Goal: Complete application form: Complete application form

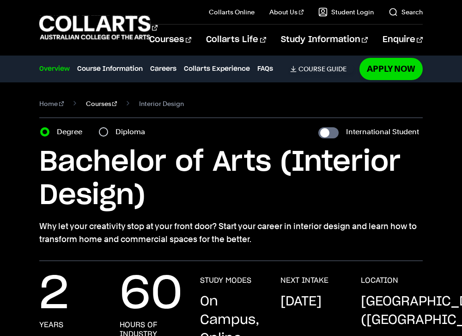
click at [91, 105] on link "Courses" at bounding box center [101, 103] width 31 height 13
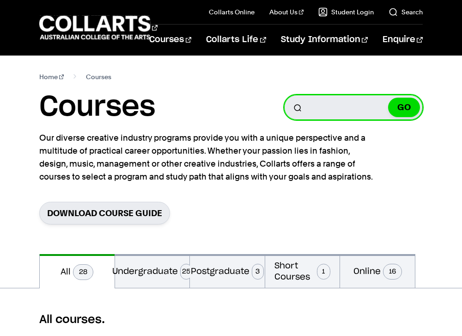
click at [333, 110] on input "Search for a course" at bounding box center [353, 107] width 139 height 25
type input "fashion bachelor"
click at [388, 98] on button "GO" at bounding box center [404, 107] width 32 height 19
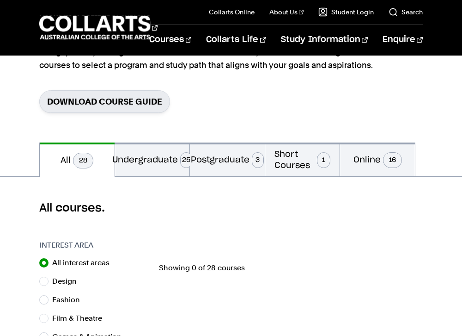
scroll to position [105, 0]
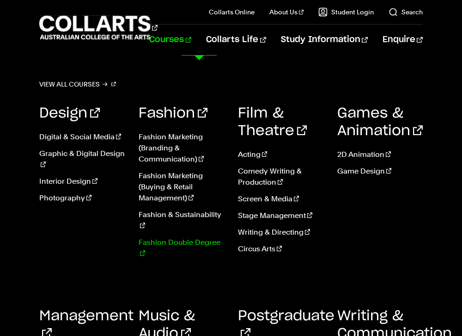
click at [162, 237] on link "Fashion Double Degree" at bounding box center [182, 248] width 86 height 22
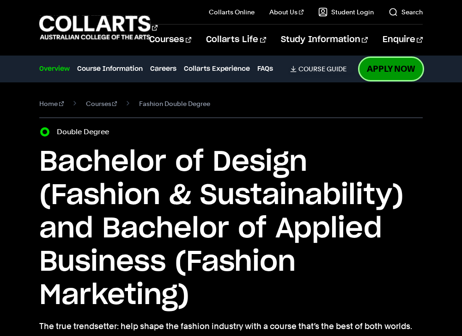
click at [387, 71] on link "Apply Now" at bounding box center [391, 69] width 63 height 22
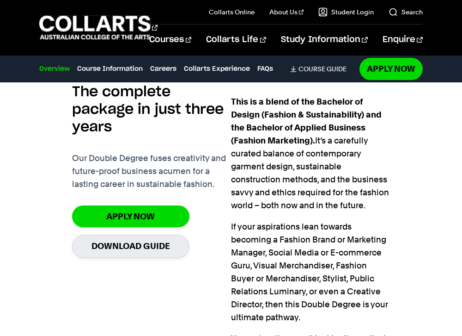
scroll to position [665, 0]
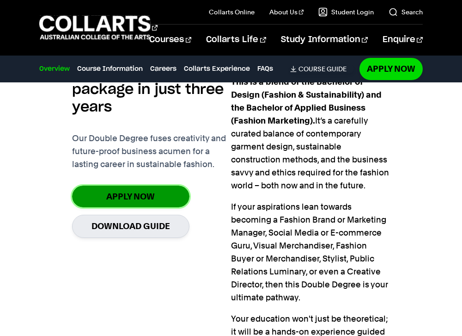
click at [120, 200] on link "Apply Now" at bounding box center [130, 196] width 117 height 22
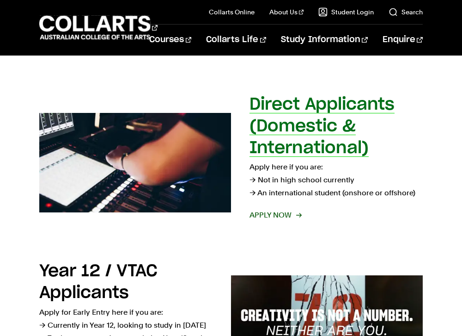
scroll to position [83, 0]
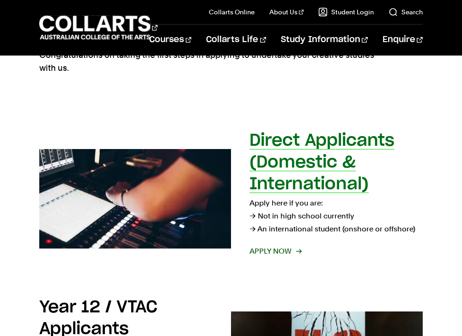
click at [315, 185] on h2 "Direct Applicants (Domestic & International)" at bounding box center [322, 162] width 145 height 60
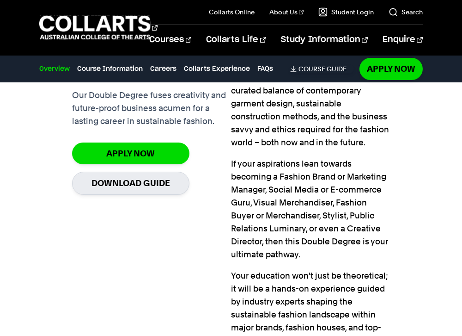
scroll to position [779, 0]
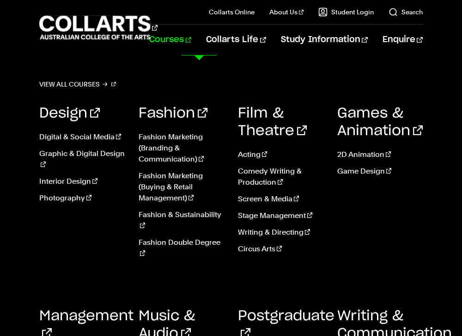
click at [191, 42] on link "Courses" at bounding box center [170, 39] width 42 height 31
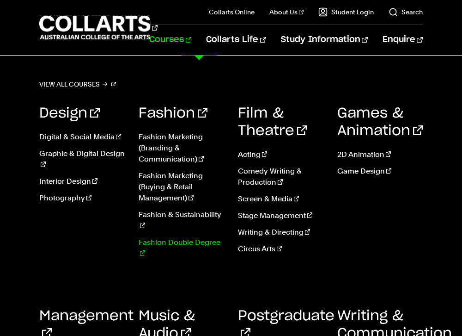
click at [168, 237] on link "Fashion Double Degree" at bounding box center [182, 248] width 86 height 22
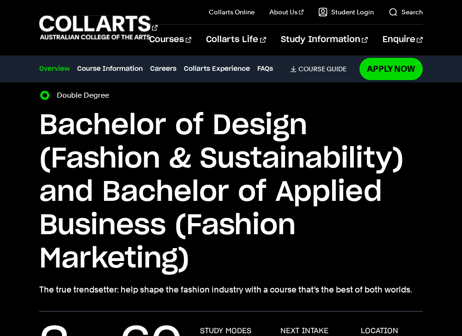
scroll to position [35, 0]
